Goal: Task Accomplishment & Management: Manage account settings

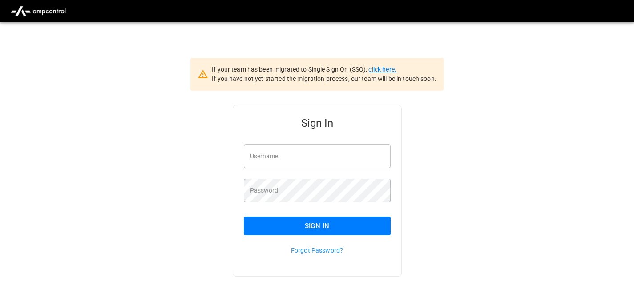
click at [383, 70] on link "click here." at bounding box center [382, 69] width 28 height 7
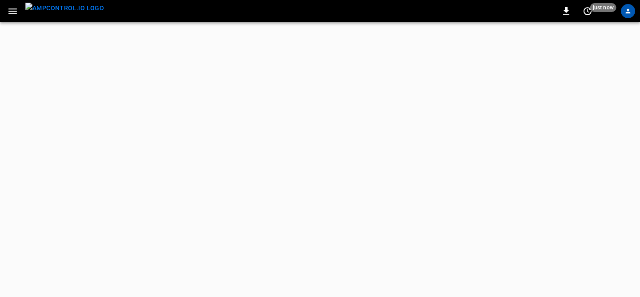
click at [10, 10] on icon "button" at bounding box center [12, 11] width 11 height 11
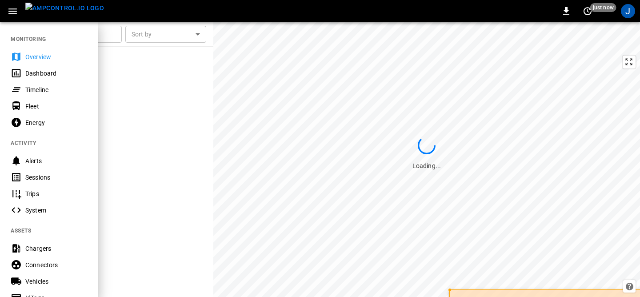
scroll to position [234, 0]
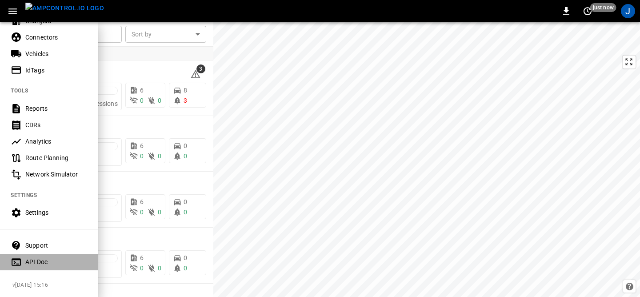
click at [55, 257] on div "API Doc" at bounding box center [56, 261] width 62 height 9
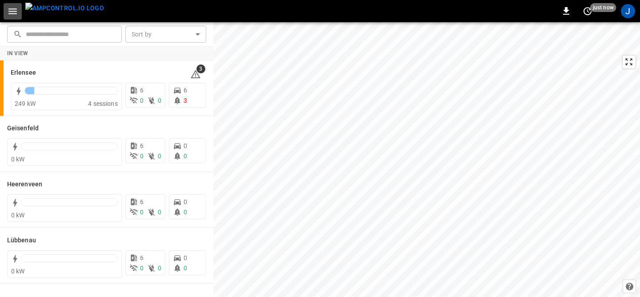
click at [19, 11] on button "button" at bounding box center [13, 11] width 18 height 16
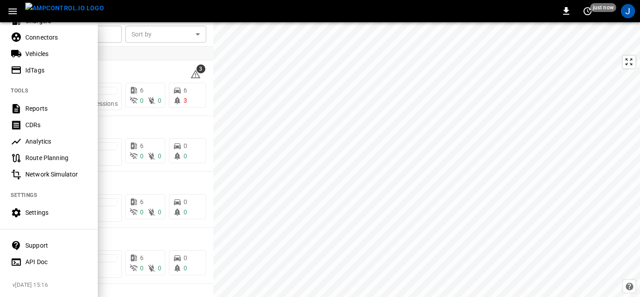
click at [59, 241] on div "Support" at bounding box center [56, 245] width 62 height 9
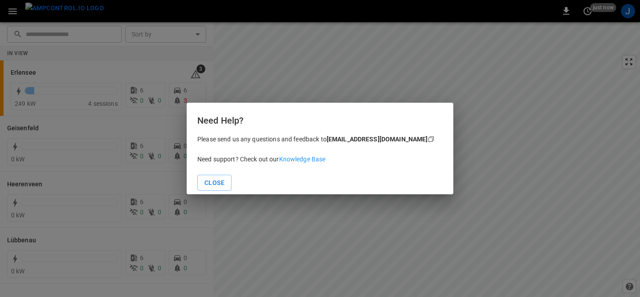
click at [308, 158] on link "Knowledge Base" at bounding box center [302, 159] width 47 height 7
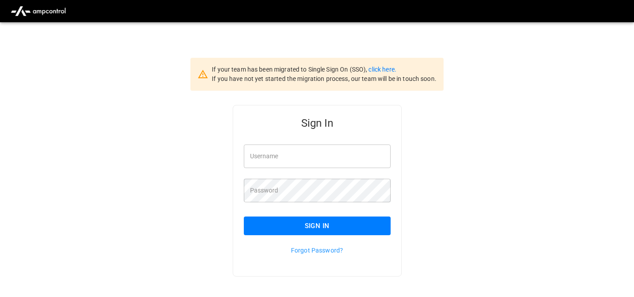
click at [390, 64] on div "If your team has been migrated to Single Sign On (SSO), click here. If you have…" at bounding box center [316, 74] width 253 height 33
click at [385, 70] on link "click here." at bounding box center [382, 69] width 28 height 7
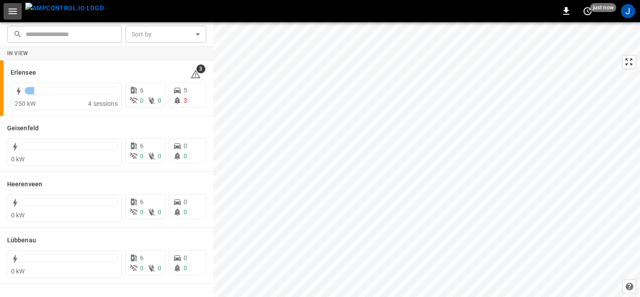
click at [20, 10] on button "button" at bounding box center [13, 11] width 18 height 16
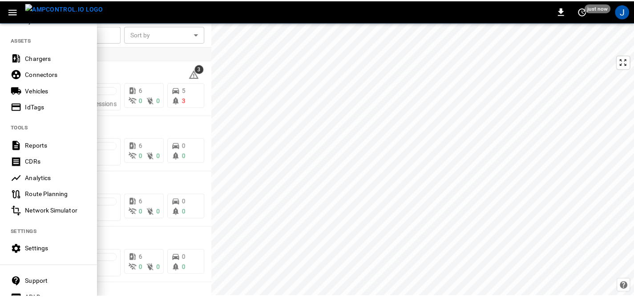
scroll to position [234, 0]
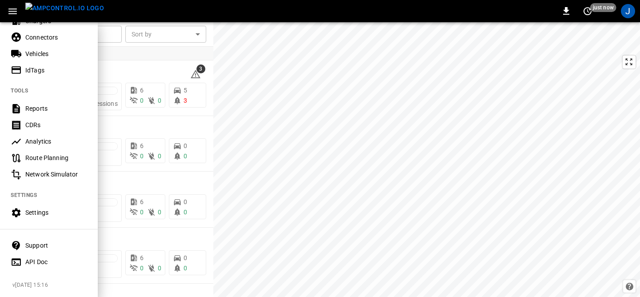
drag, startPoint x: 72, startPoint y: 203, endPoint x: 82, endPoint y: 205, distance: 10.5
click at [72, 208] on div "Settings" at bounding box center [56, 212] width 62 height 9
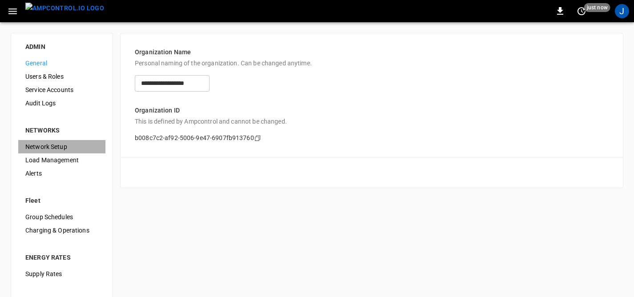
click at [62, 144] on span "Network Setup" at bounding box center [61, 146] width 73 height 9
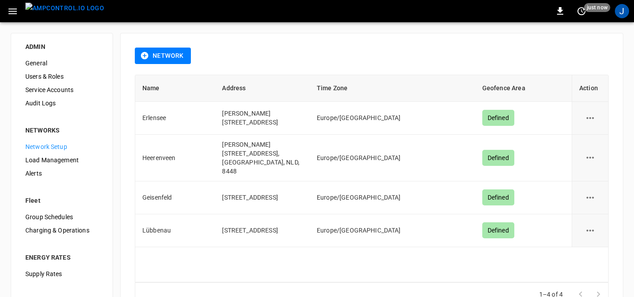
click at [76, 162] on span "Load Management" at bounding box center [61, 160] width 73 height 9
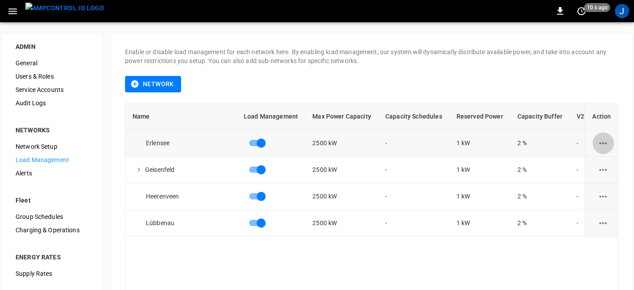
click at [612, 144] on button "load management options" at bounding box center [603, 143] width 22 height 22
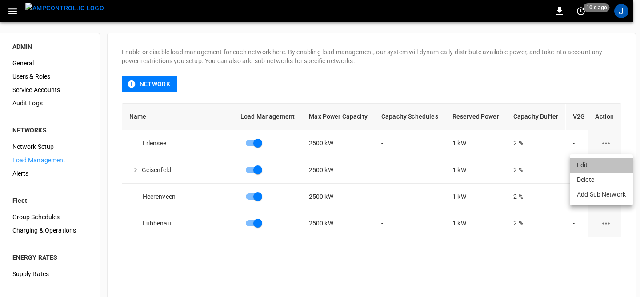
click at [606, 160] on li "Edit" at bounding box center [601, 165] width 63 height 15
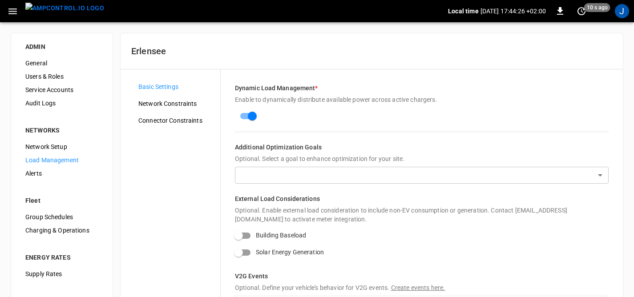
click at [308, 170] on body "Local time 2025-10-06 17:44:26 +02:00 0 10 s ago J ADMIN General Users & Roles …" at bounding box center [317, 214] width 634 height 429
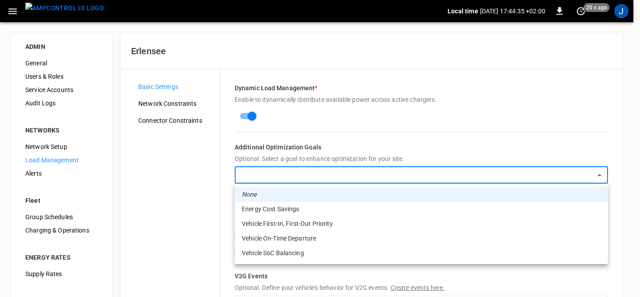
click at [259, 246] on li "Vehicle SoC Balancing" at bounding box center [421, 253] width 373 height 15
type input "********"
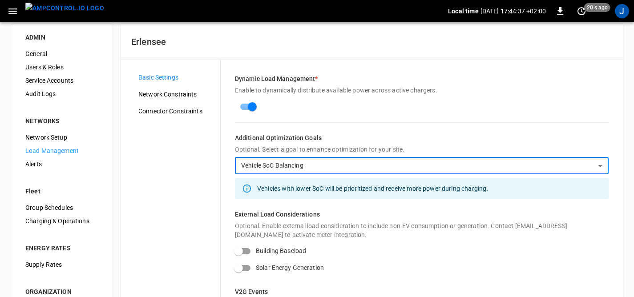
scroll to position [18, 0]
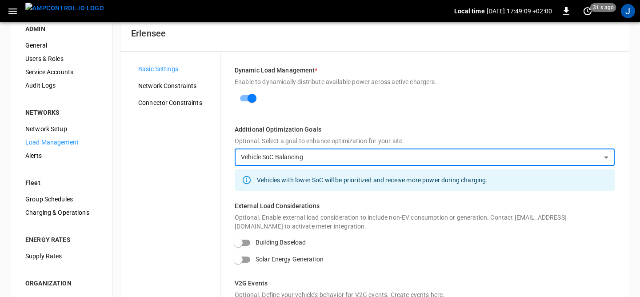
click at [331, 153] on body "Local time 2025-10-06 17:49:09 +02:00 0 31 s ago J ADMIN General Users & Roles …" at bounding box center [320, 209] width 640 height 454
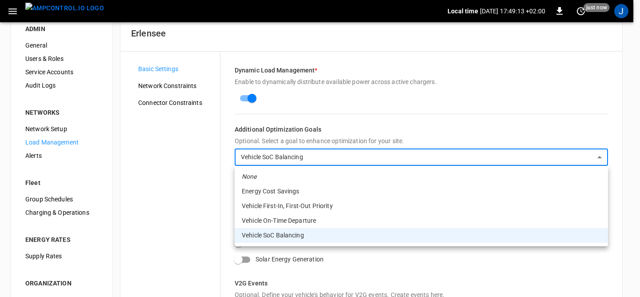
click at [184, 172] on div at bounding box center [320, 148] width 640 height 297
